Goal: Task Accomplishment & Management: Manage account settings

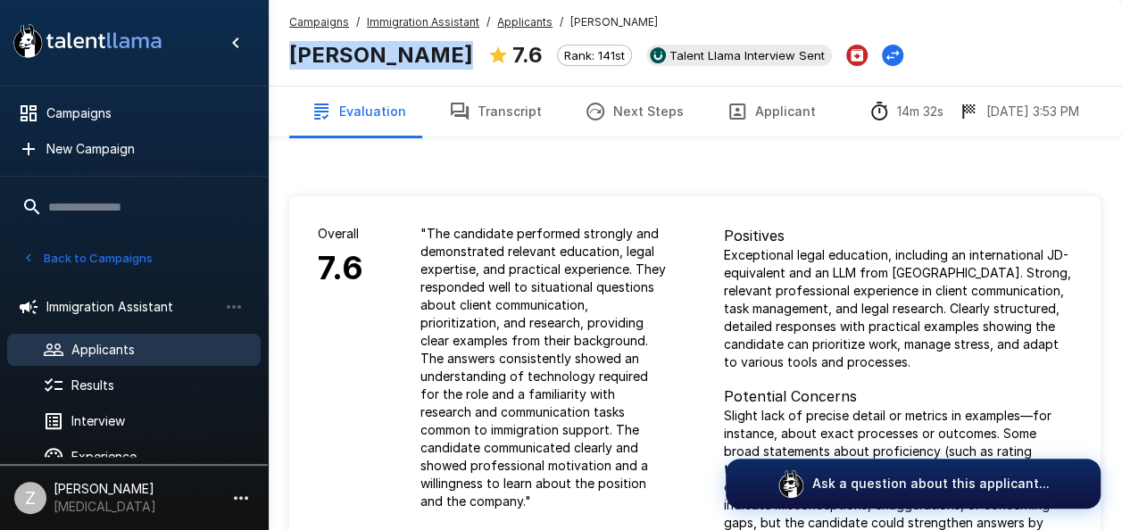
click at [140, 348] on span "Applicants" at bounding box center [158, 350] width 175 height 18
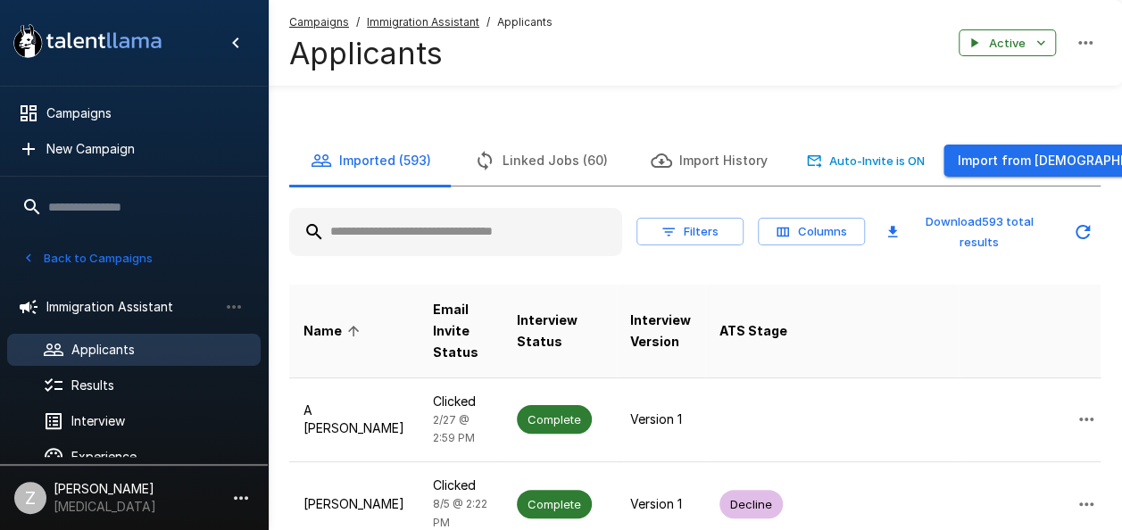
paste input "**********"
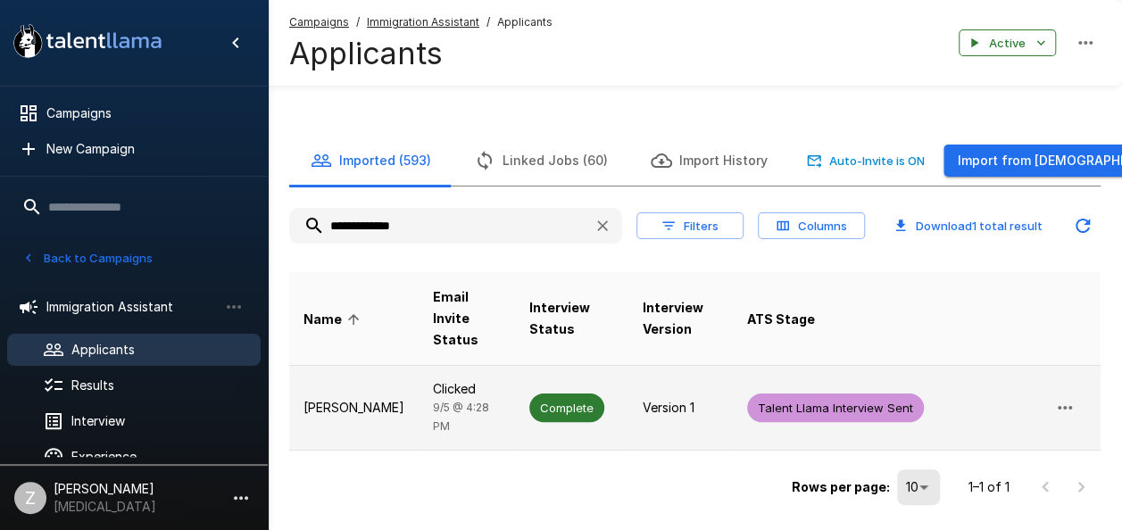
type input "**********"
click at [382, 386] on td "[PERSON_NAME]" at bounding box center [353, 408] width 129 height 85
